Goal: Transaction & Acquisition: Purchase product/service

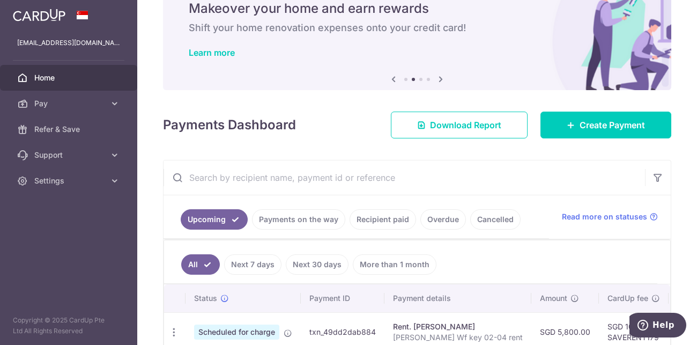
scroll to position [44, 0]
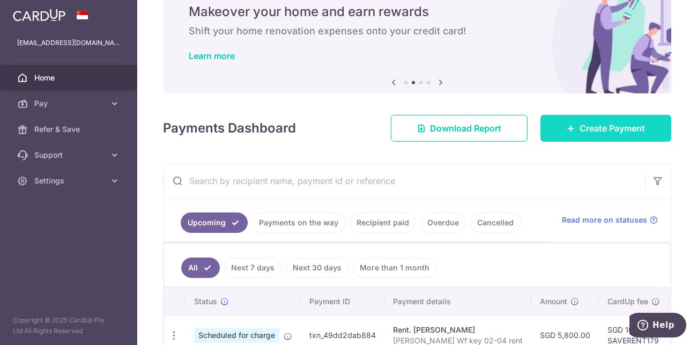
click at [594, 123] on span "Create Payment" at bounding box center [611, 128] width 65 height 13
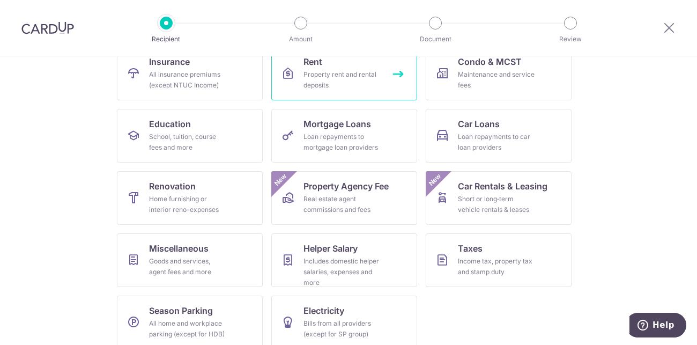
scroll to position [124, 0]
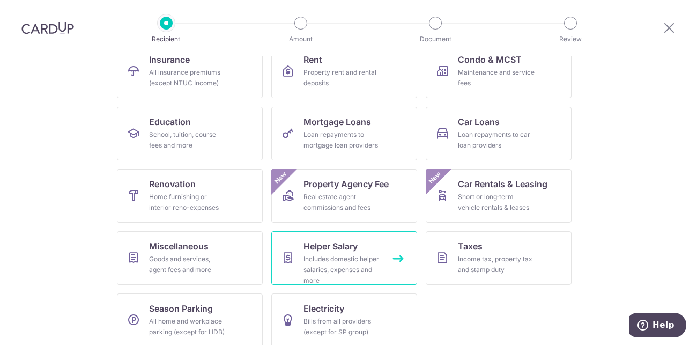
click at [347, 243] on span "Helper Salary" at bounding box center [330, 246] width 54 height 13
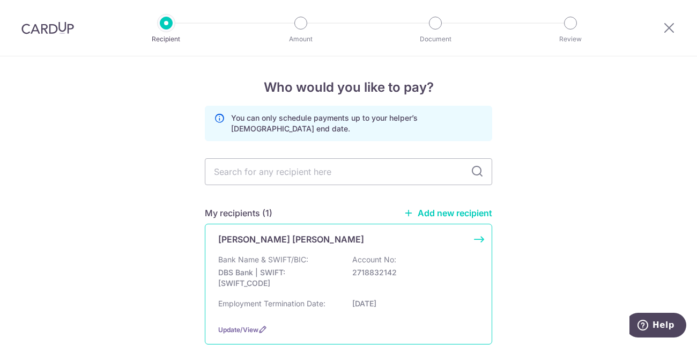
click at [378, 267] on p "2718832142" at bounding box center [412, 272] width 120 height 11
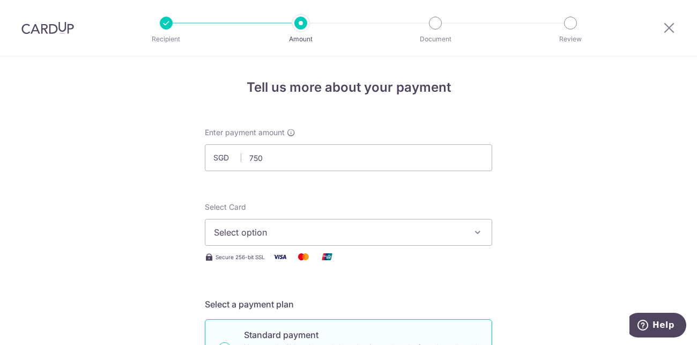
click at [244, 233] on span "Select option" at bounding box center [339, 232] width 250 height 13
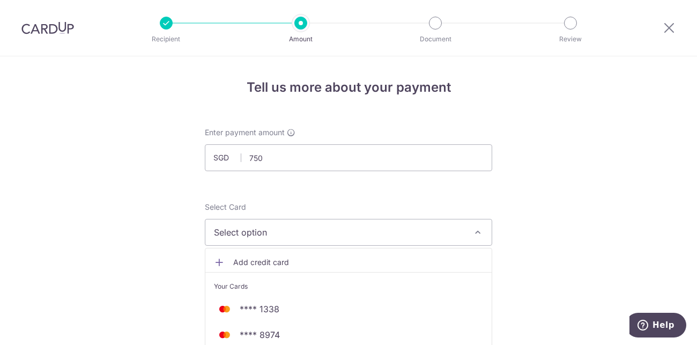
type input "750.00"
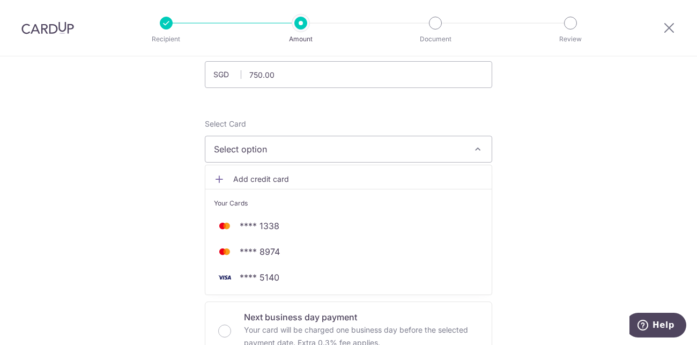
scroll to position [85, 0]
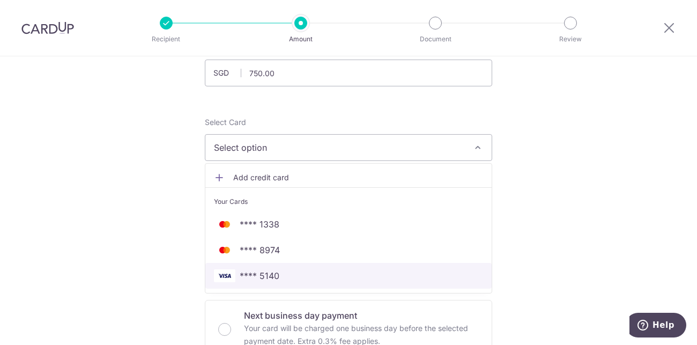
click at [297, 275] on span "**** 5140" at bounding box center [348, 275] width 269 height 13
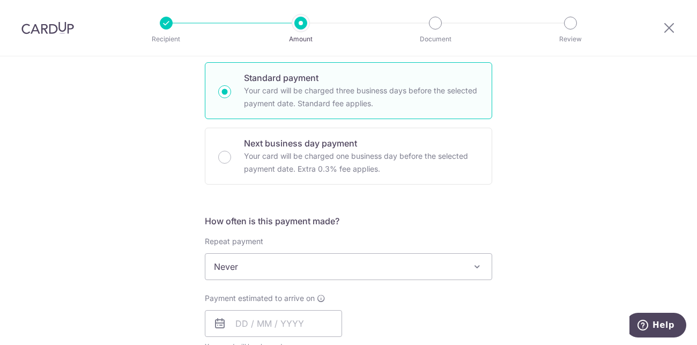
scroll to position [259, 0]
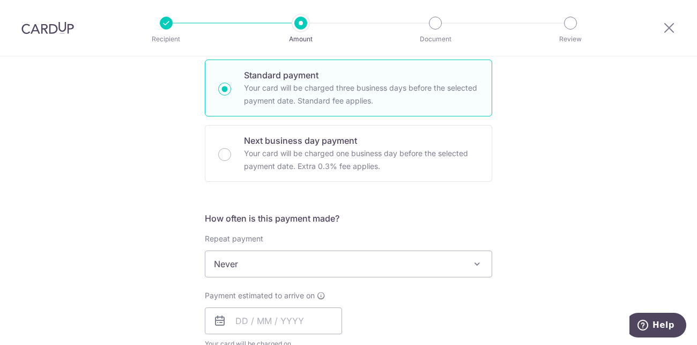
click at [301, 262] on span "Never" at bounding box center [348, 264] width 286 height 26
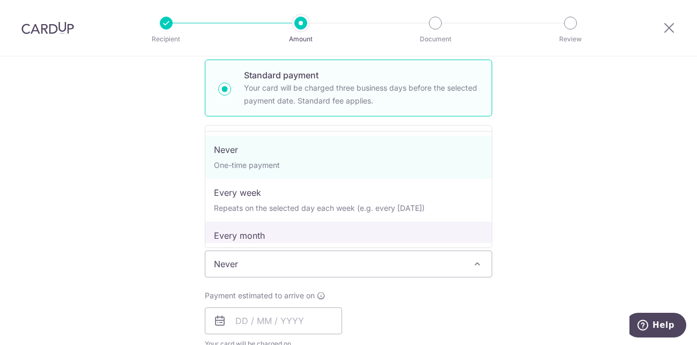
select select "3"
type input "26/02/2026"
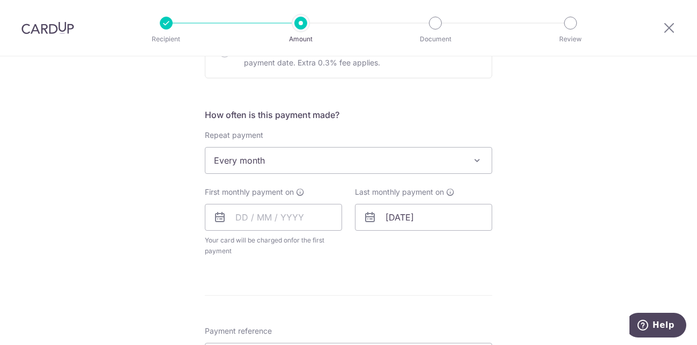
scroll to position [366, 0]
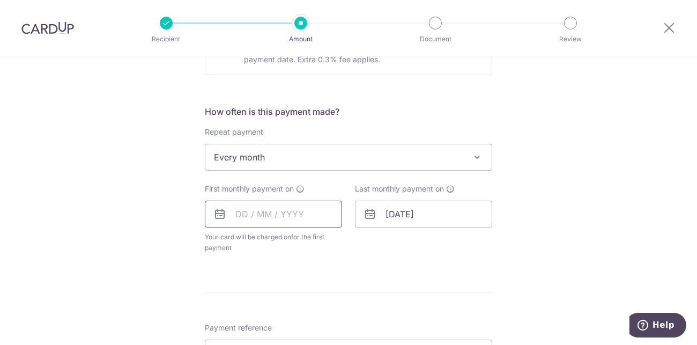
click at [245, 210] on input "text" at bounding box center [273, 213] width 137 height 27
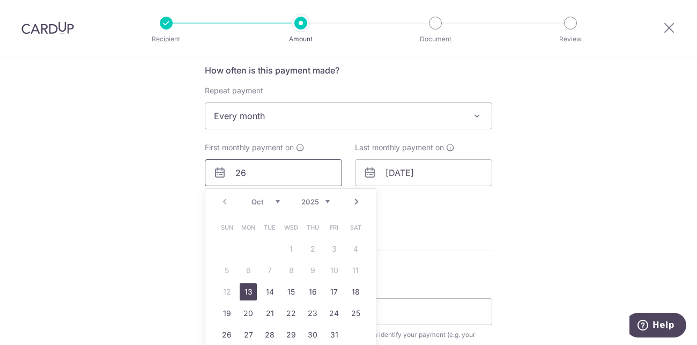
scroll to position [408, 0]
type input "26"
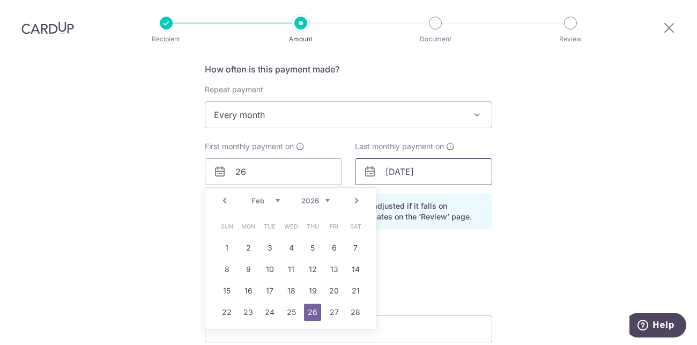
click at [412, 174] on input "26/02/2026" at bounding box center [423, 171] width 137 height 27
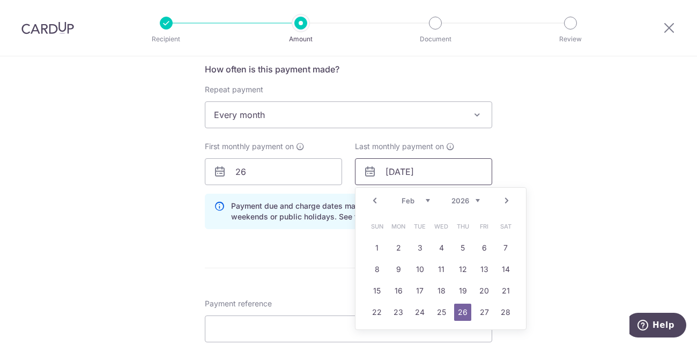
click at [412, 174] on input "26/02/2026" at bounding box center [423, 171] width 137 height 27
type input "26/01/2026"
click at [576, 238] on div "Tell us more about your payment Enter payment amount SGD 750.00 750.00 Select C…" at bounding box center [348, 147] width 697 height 999
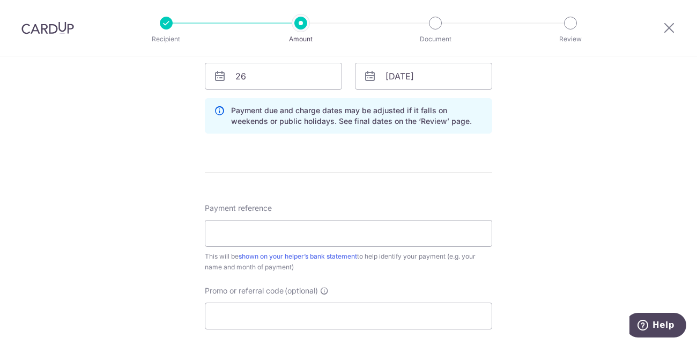
scroll to position [510, 0]
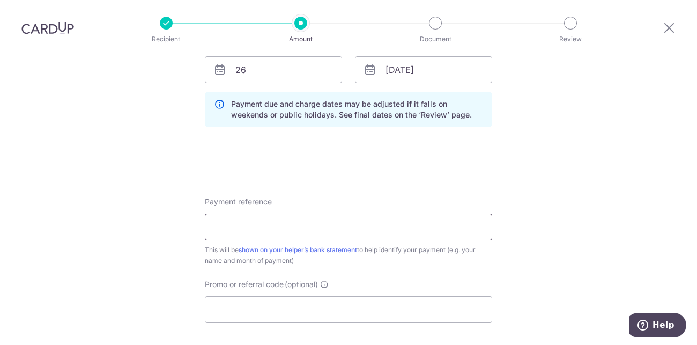
click at [327, 230] on input "Payment reference" at bounding box center [348, 226] width 287 height 27
type input "Salary Himanshu Shah"
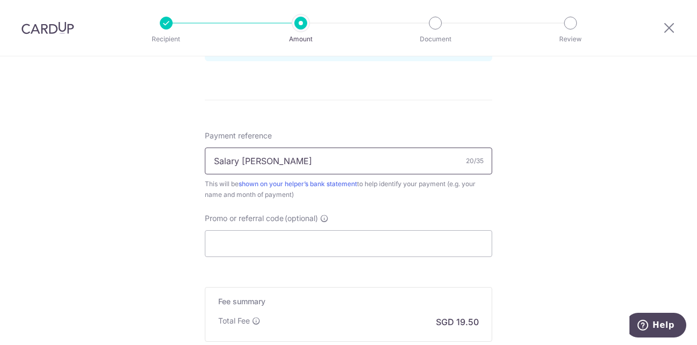
scroll to position [578, 0]
click at [340, 237] on input "Promo or referral code (optional)" at bounding box center [348, 241] width 287 height 27
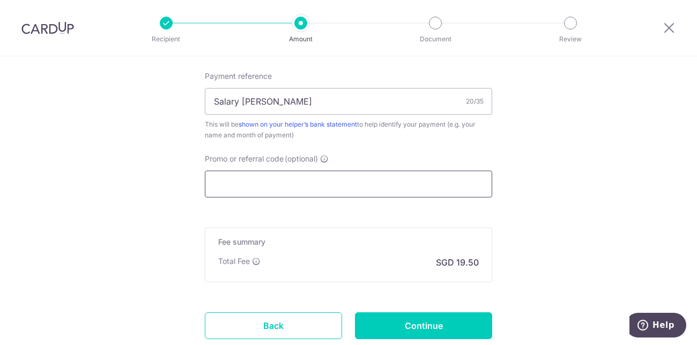
scroll to position [634, 0]
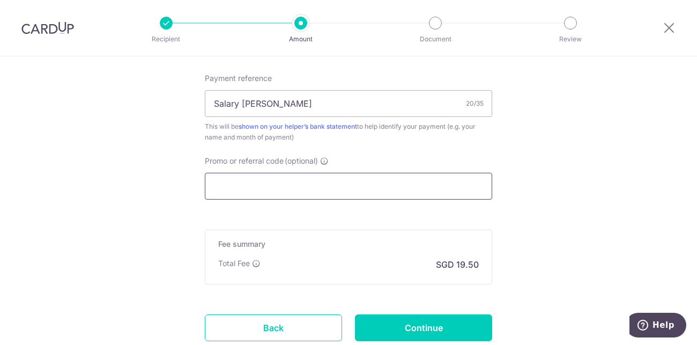
click at [313, 183] on input "Promo or referral code (optional)" at bounding box center [348, 186] width 287 height 27
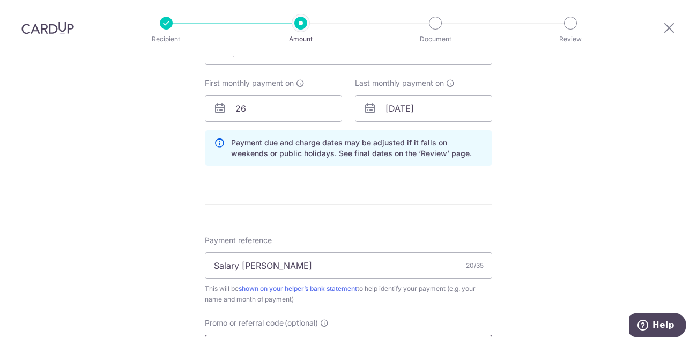
scroll to position [471, 0]
click at [406, 109] on input "26/01/2026" at bounding box center [423, 108] width 137 height 27
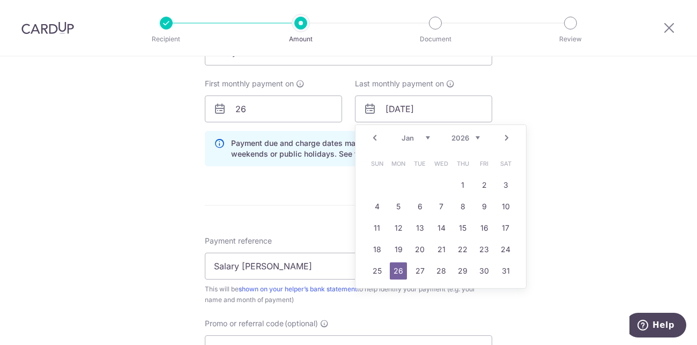
click at [376, 132] on link "Prev" at bounding box center [374, 137] width 13 height 13
click at [485, 249] on link "26" at bounding box center [483, 249] width 17 height 17
type input "26/12/2025"
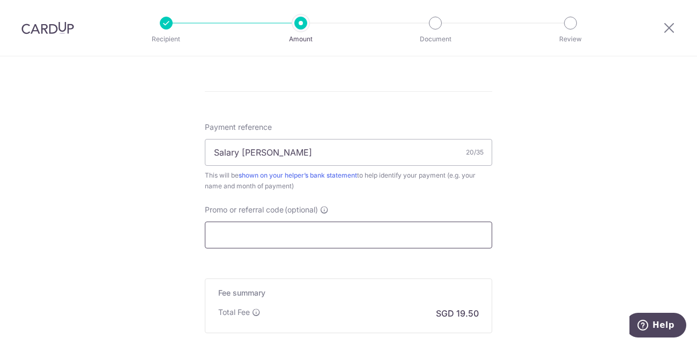
scroll to position [587, 0]
click at [392, 237] on input "Promo or referral code (optional)" at bounding box center [348, 232] width 287 height 27
paste input "3HOME25R"
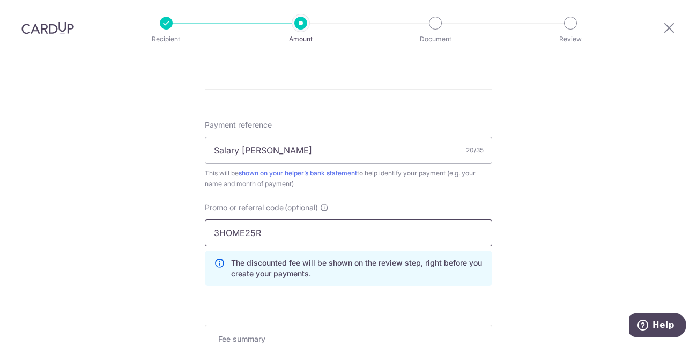
type input "3HOME25R"
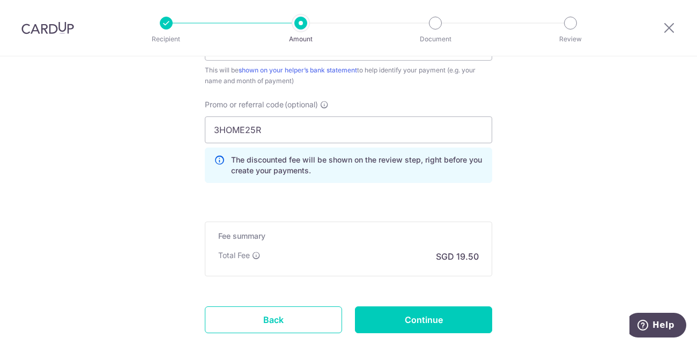
scroll to position [697, 0]
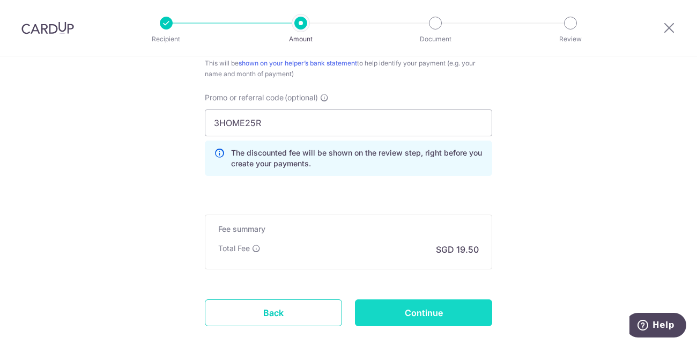
click at [460, 306] on input "Continue" at bounding box center [423, 312] width 137 height 27
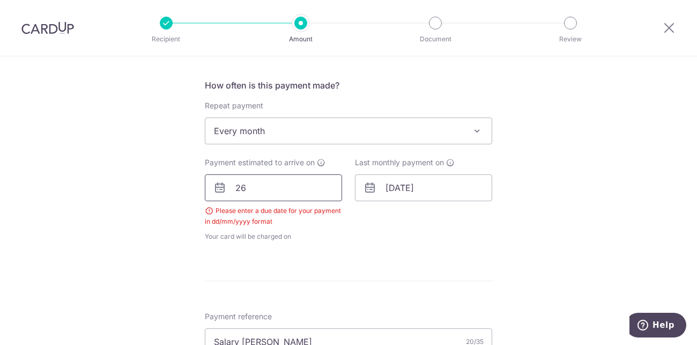
click at [292, 181] on input "26" at bounding box center [273, 187] width 137 height 27
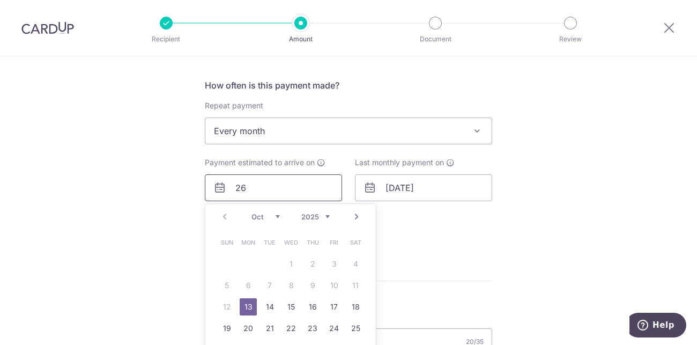
scroll to position [440, 0]
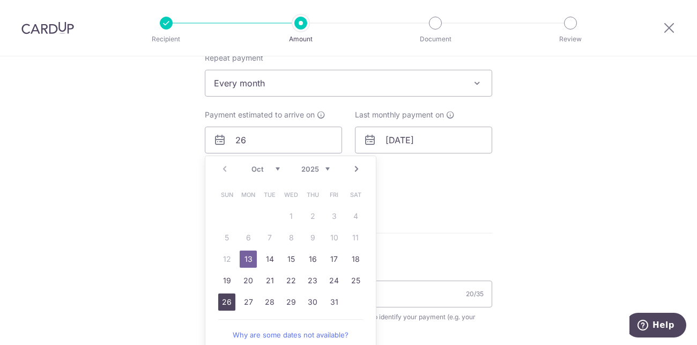
click at [226, 301] on link "26" at bounding box center [226, 301] width 17 height 17
type input "26/10/2025"
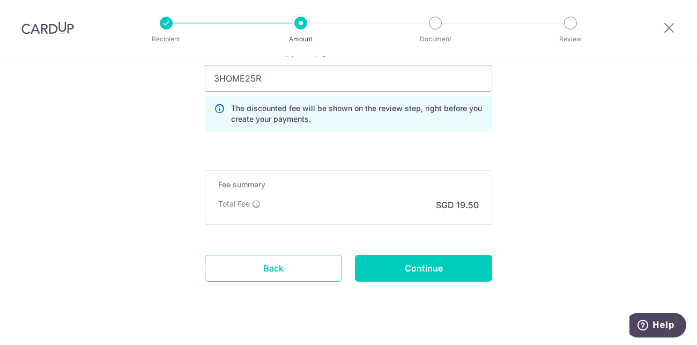
scroll to position [772, 0]
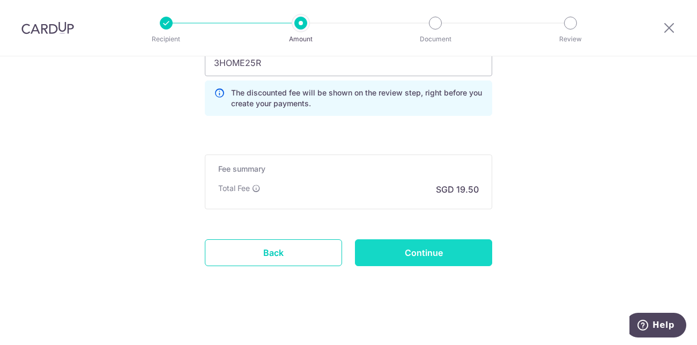
click at [401, 244] on input "Continue" at bounding box center [423, 252] width 137 height 27
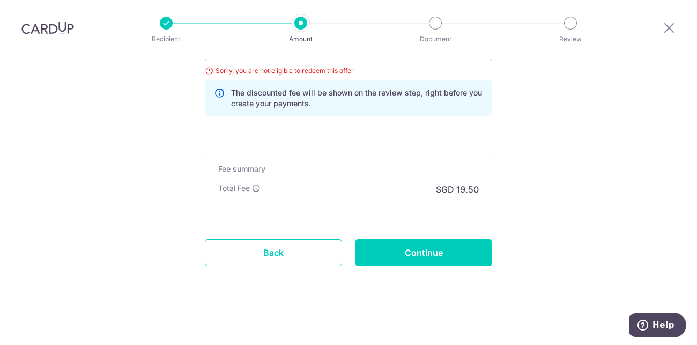
scroll to position [649, 0]
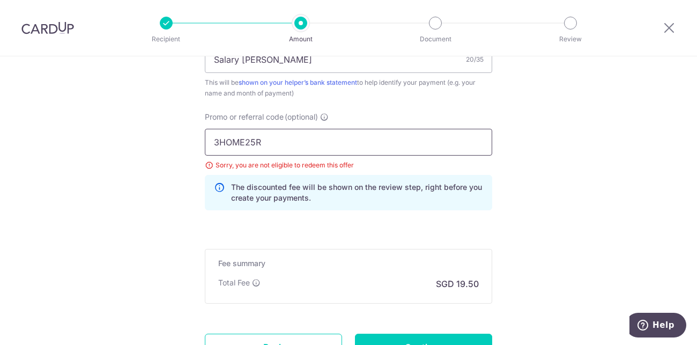
click at [276, 139] on input "3HOME25R" at bounding box center [348, 142] width 287 height 27
paste input "REC185"
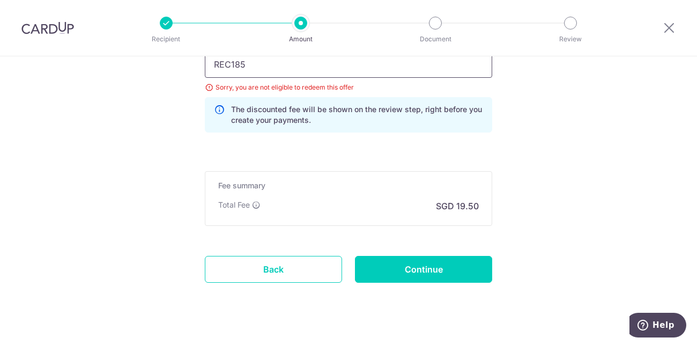
scroll to position [743, 0]
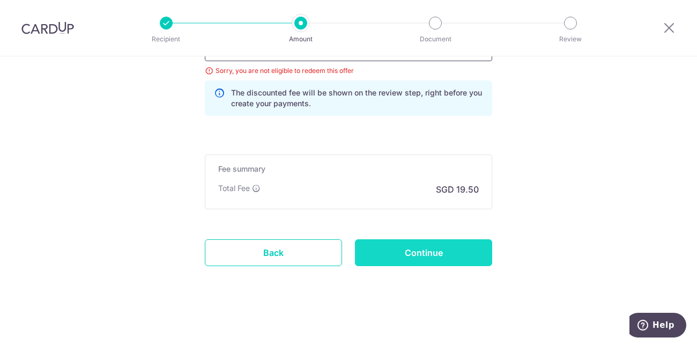
type input "REC185"
click at [378, 245] on input "Continue" at bounding box center [423, 252] width 137 height 27
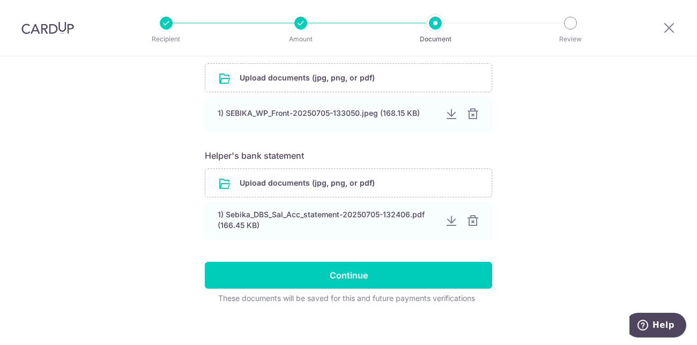
scroll to position [591, 0]
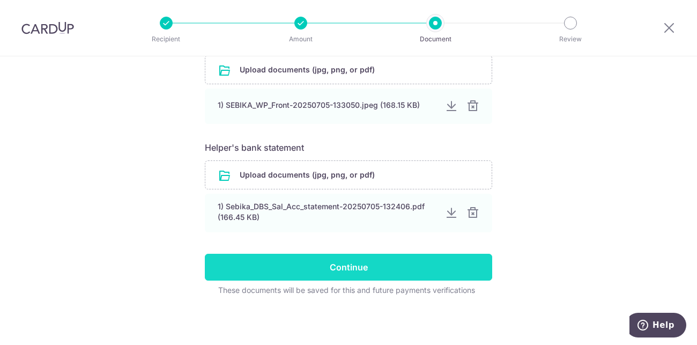
click at [356, 264] on input "Continue" at bounding box center [348, 267] width 287 height 27
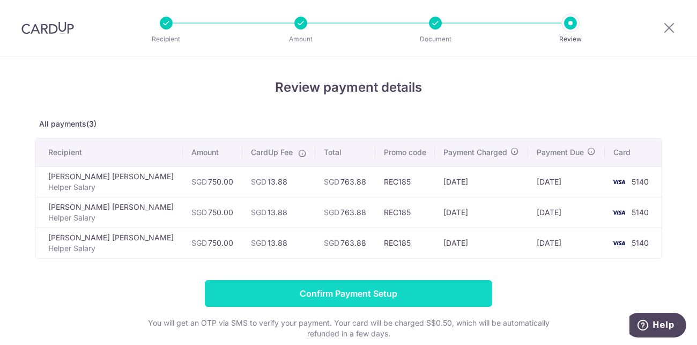
click at [353, 298] on input "Confirm Payment Setup" at bounding box center [348, 293] width 287 height 27
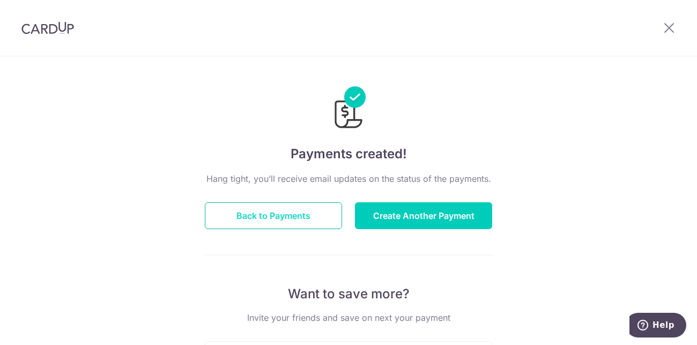
click at [307, 214] on button "Back to Payments" at bounding box center [273, 215] width 137 height 27
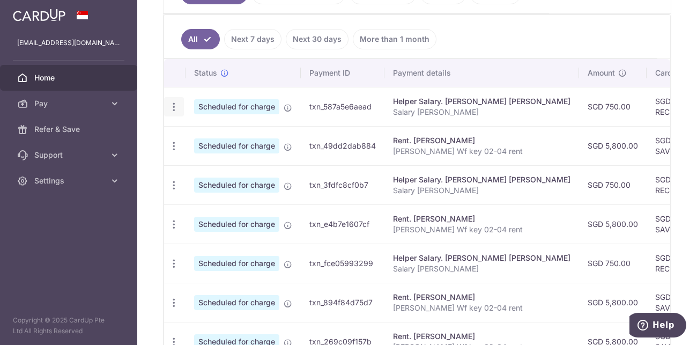
click at [177, 105] on icon "button" at bounding box center [173, 106] width 11 height 11
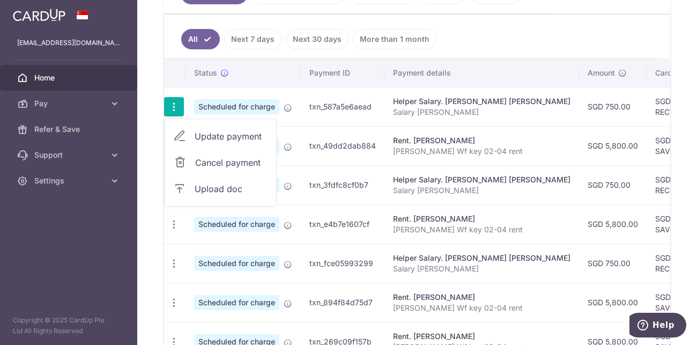
click at [239, 139] on span "Update payment" at bounding box center [231, 136] width 73 height 13
radio input "true"
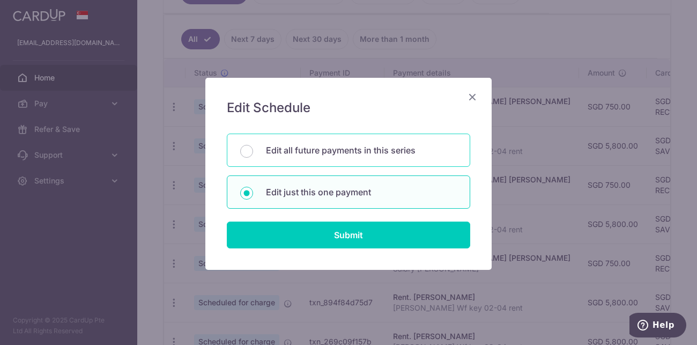
click at [311, 153] on p "Edit all future payments in this series" at bounding box center [361, 150] width 191 height 13
click at [253, 153] on input "Edit all future payments in this series" at bounding box center [246, 151] width 13 height 13
radio input "true"
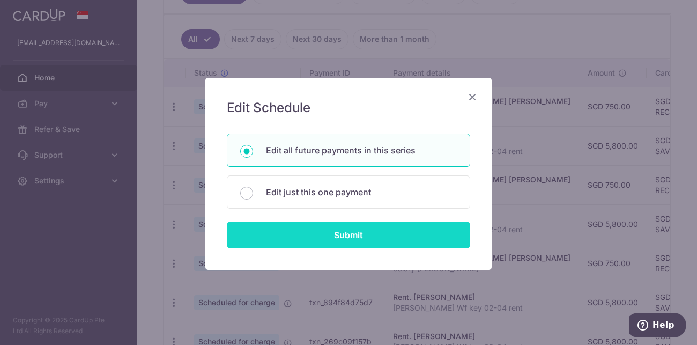
click at [326, 237] on input "Submit" at bounding box center [348, 234] width 243 height 27
radio input "true"
type input "750.00"
type input "Salary Himanshu Shah"
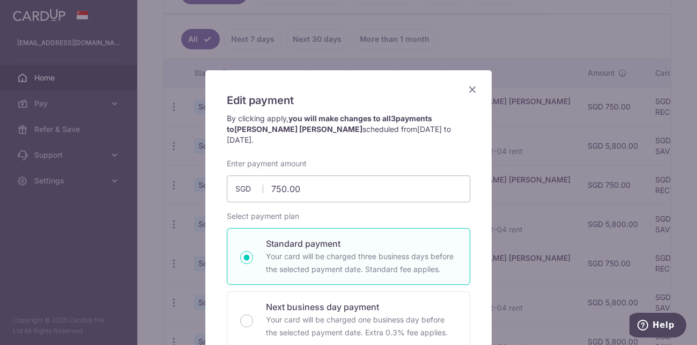
scroll to position [10, 0]
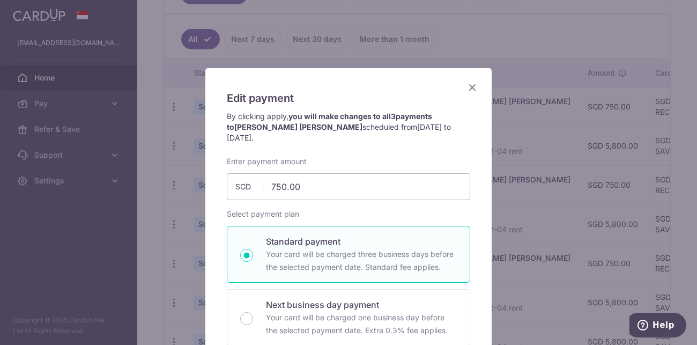
click at [475, 86] on icon "Close" at bounding box center [472, 86] width 13 height 13
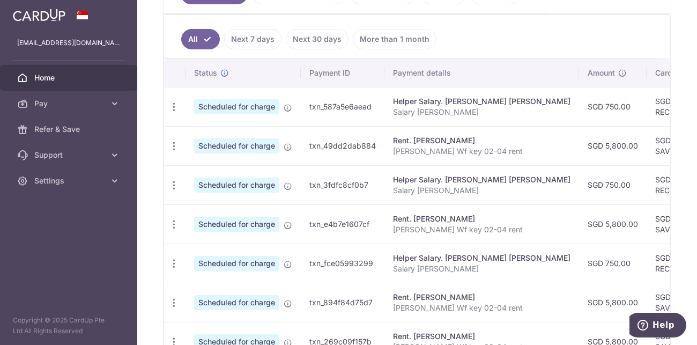
click at [358, 144] on td "txn_49dd2dab884" at bounding box center [343, 145] width 84 height 39
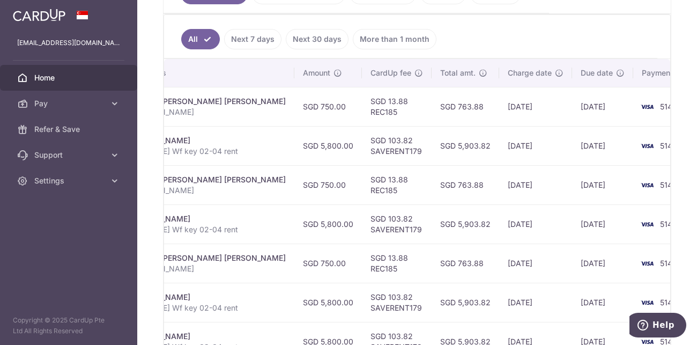
scroll to position [0, 0]
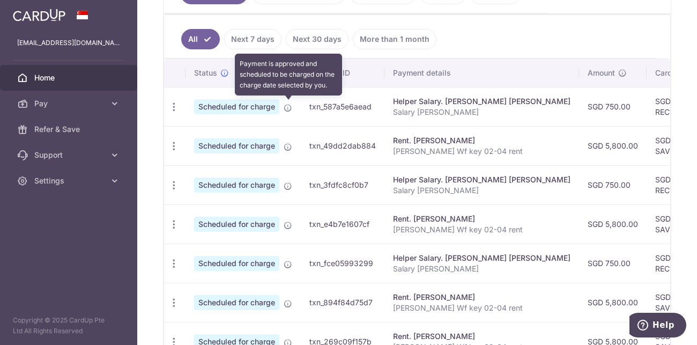
click at [288, 103] on icon at bounding box center [288, 107] width 9 height 9
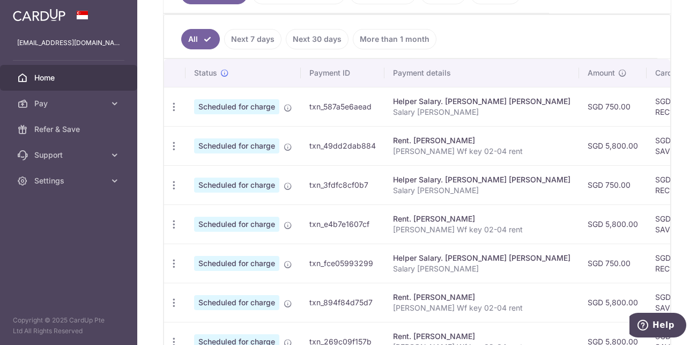
click at [342, 102] on td "txn_587a5e6aead" at bounding box center [343, 106] width 84 height 39
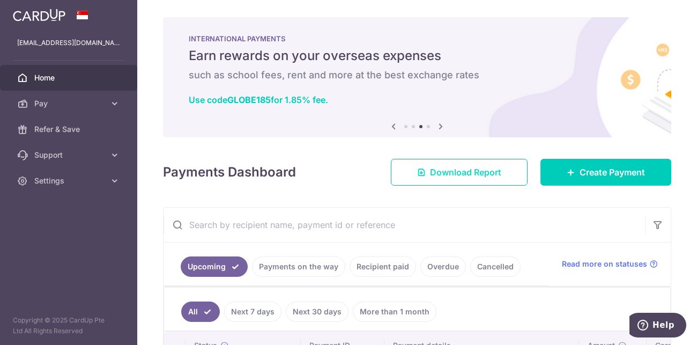
click at [470, 166] on span "Download Report" at bounding box center [465, 172] width 71 height 13
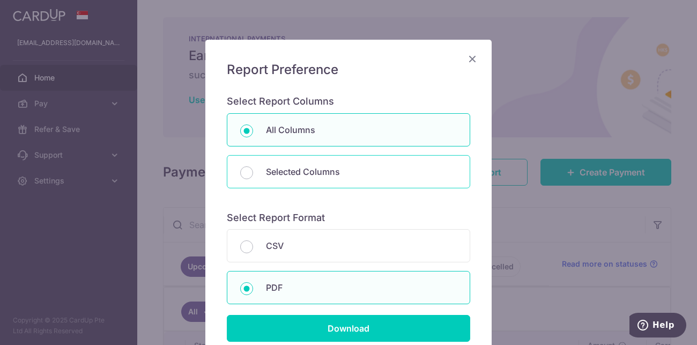
scroll to position [72, 0]
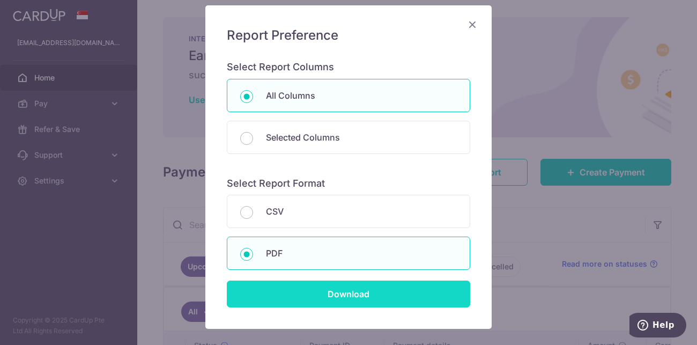
click at [366, 288] on input "Download" at bounding box center [348, 293] width 243 height 27
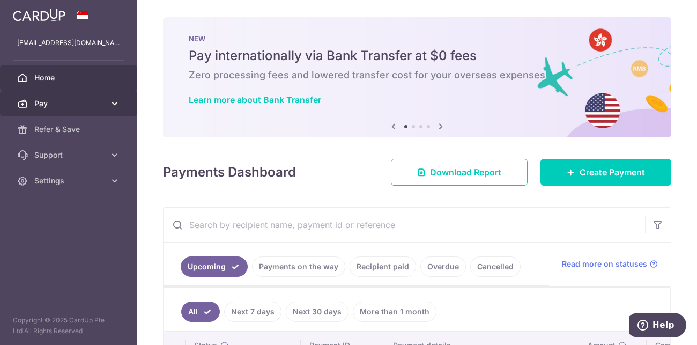
click at [112, 106] on icon at bounding box center [114, 103] width 11 height 11
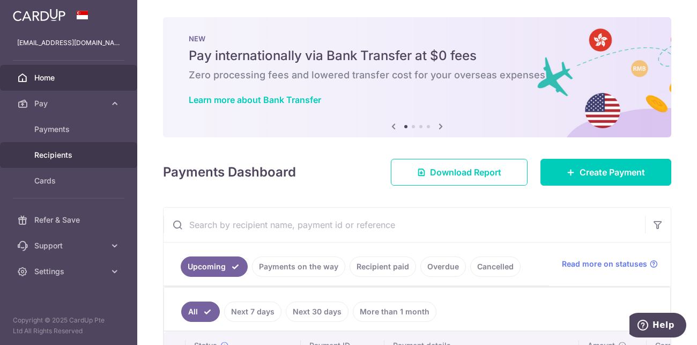
click at [63, 166] on link "Recipients" at bounding box center [68, 155] width 137 height 26
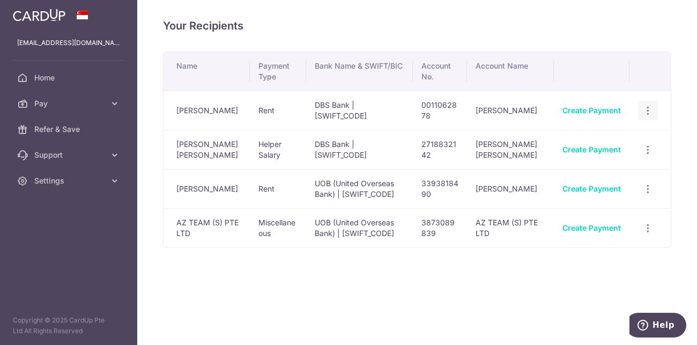
click at [651, 107] on icon "button" at bounding box center [647, 110] width 11 height 11
click at [602, 143] on span "View/Edit" at bounding box center [612, 139] width 73 height 13
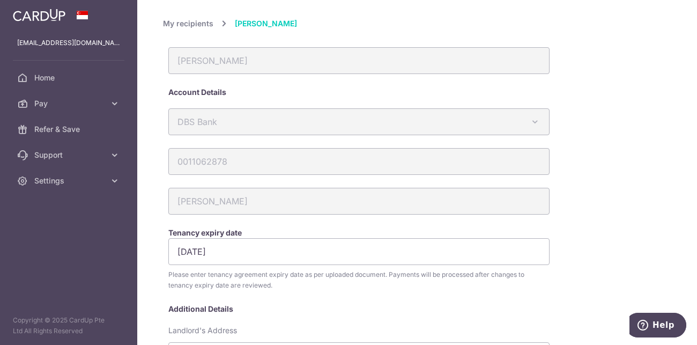
click at [207, 21] on link "My recipients" at bounding box center [188, 23] width 50 height 13
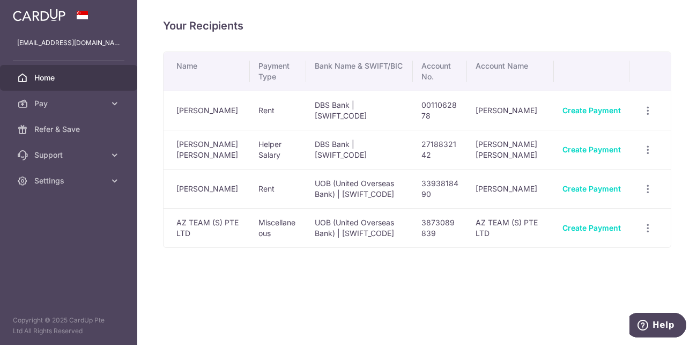
click at [58, 72] on span "Home" at bounding box center [69, 77] width 71 height 11
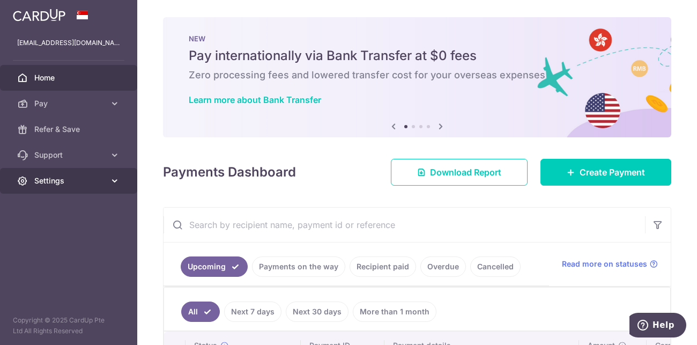
click at [78, 185] on span "Settings" at bounding box center [69, 180] width 71 height 11
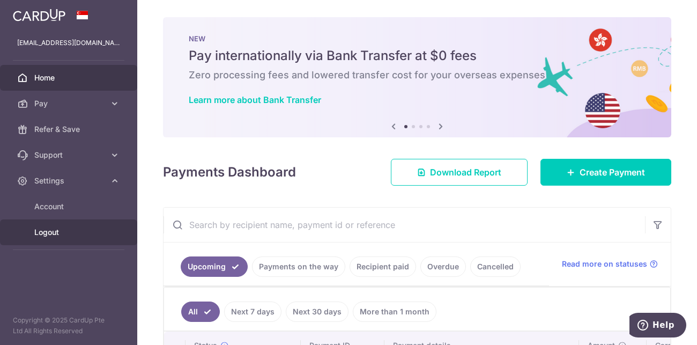
click at [63, 229] on span "Logout" at bounding box center [69, 232] width 71 height 11
